Goal: Task Accomplishment & Management: Use online tool/utility

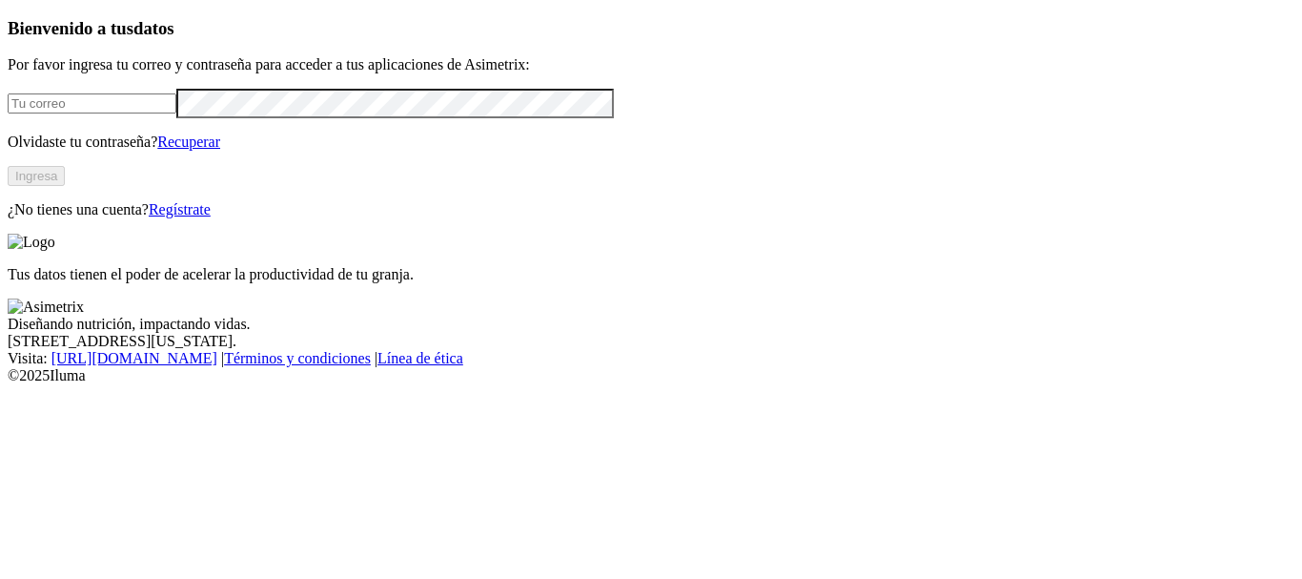
type input "[PERSON_NAME][EMAIL_ADDRESS][PERSON_NAME][DOMAIN_NAME]"
click at [65, 186] on button "Ingresa" at bounding box center [36, 176] width 57 height 20
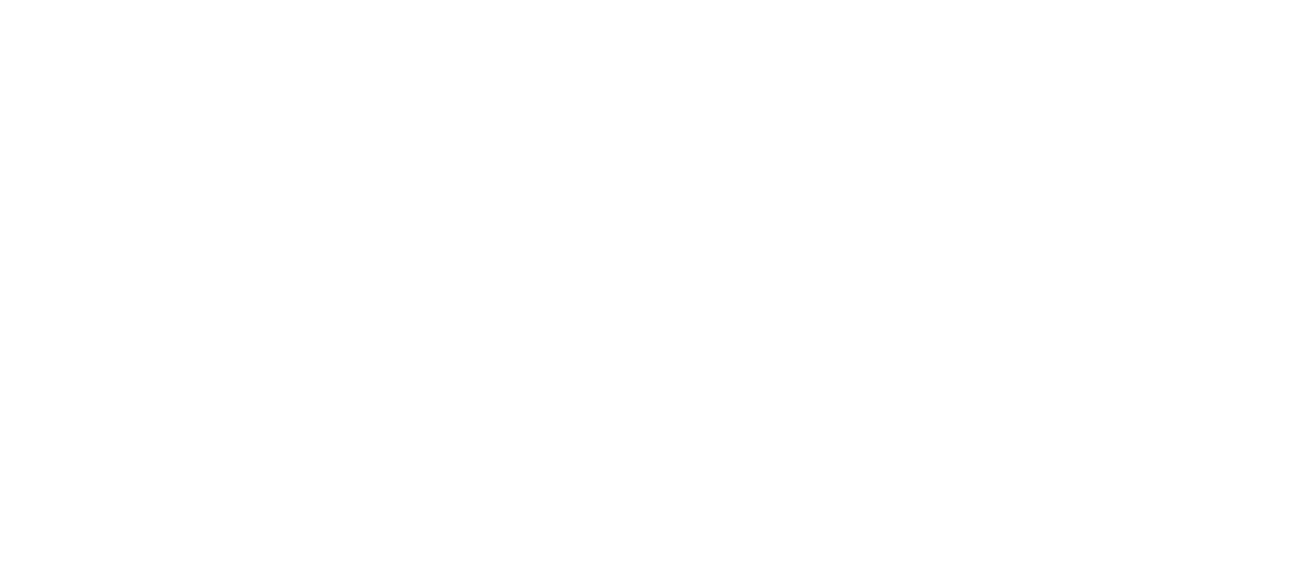
click at [44, 40] on icon at bounding box center [37, 389] width 59 height 763
